Goal: Transaction & Acquisition: Book appointment/travel/reservation

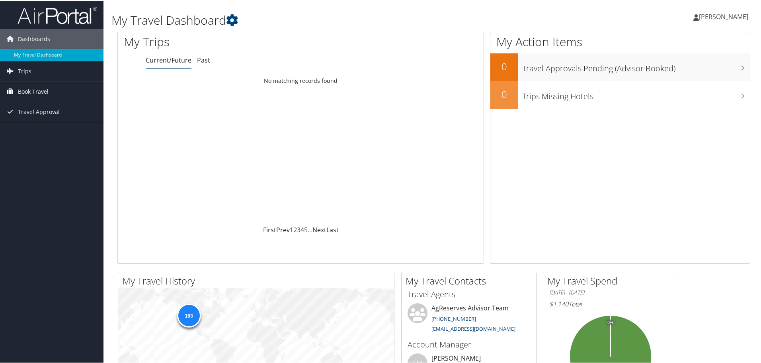
click at [31, 88] on span "Book Travel" at bounding box center [33, 91] width 31 height 20
click at [56, 130] on link "Book/Manage Online Trips" at bounding box center [52, 131] width 104 height 12
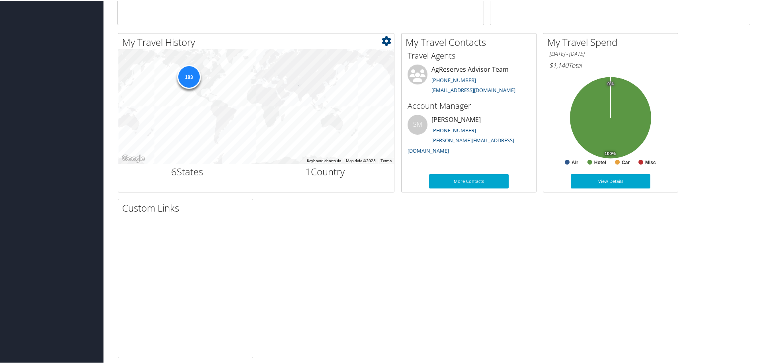
scroll to position [239, 0]
drag, startPoint x: 190, startPoint y: 85, endPoint x: 188, endPoint y: 73, distance: 12.0
click at [190, 82] on div "183" at bounding box center [189, 75] width 24 height 24
click at [190, 172] on h2 "6 States" at bounding box center [187, 171] width 126 height 14
